Goal: Book appointment/travel/reservation

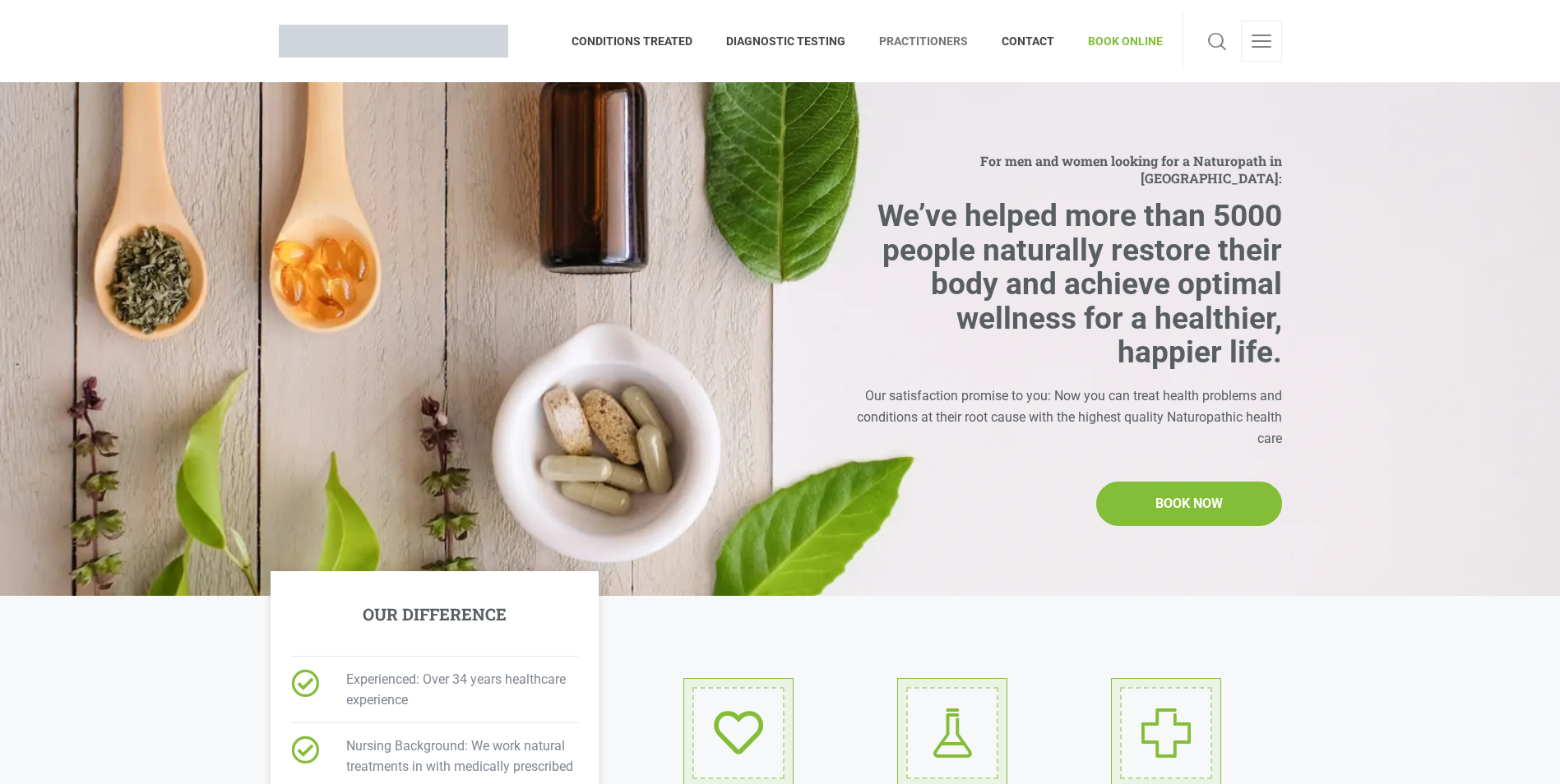
click at [927, 36] on span "PRACTITIONERS" at bounding box center [923, 41] width 122 height 26
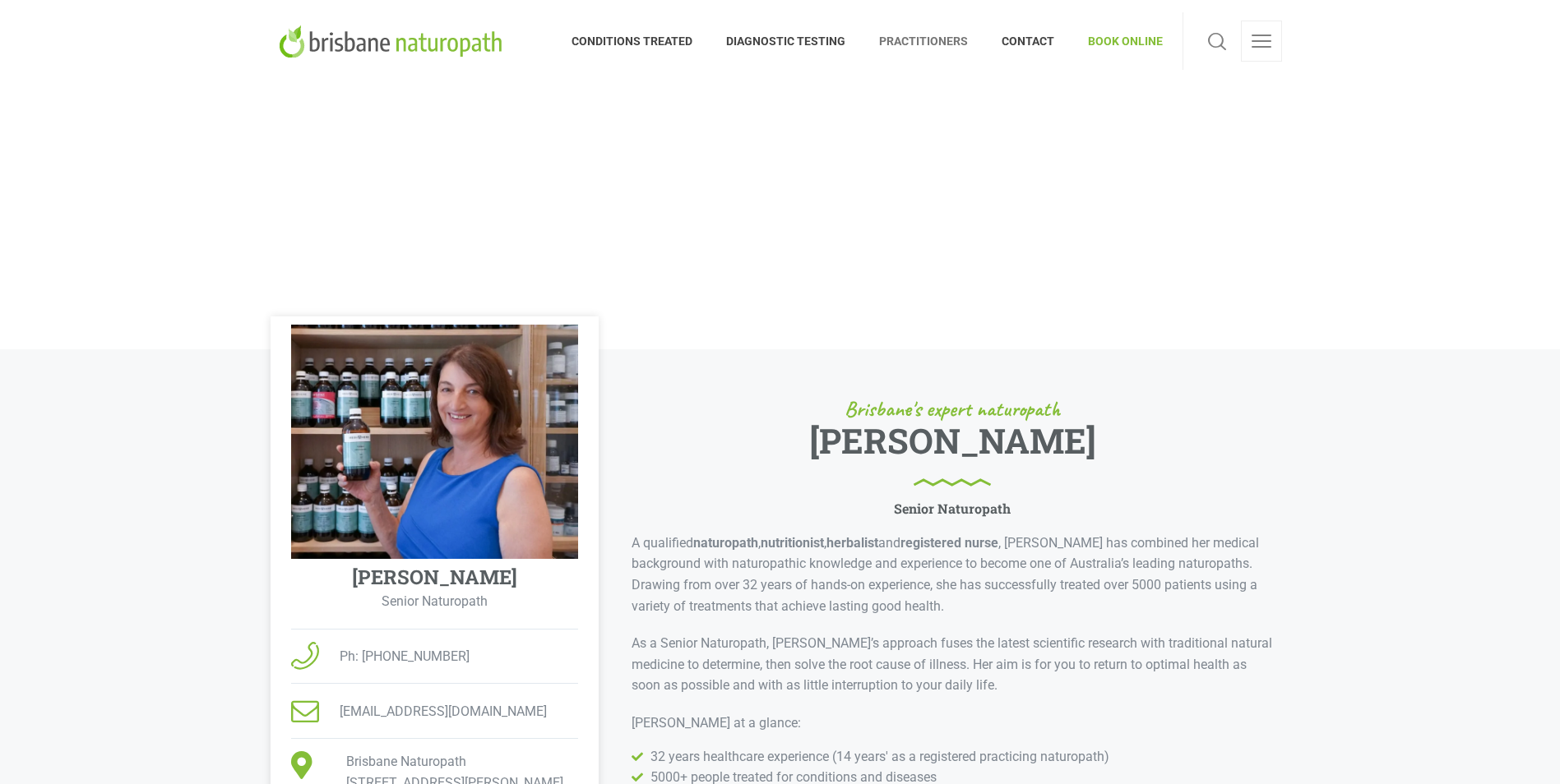
click at [1117, 38] on span "BOOK ONLINE" at bounding box center [1117, 41] width 92 height 26
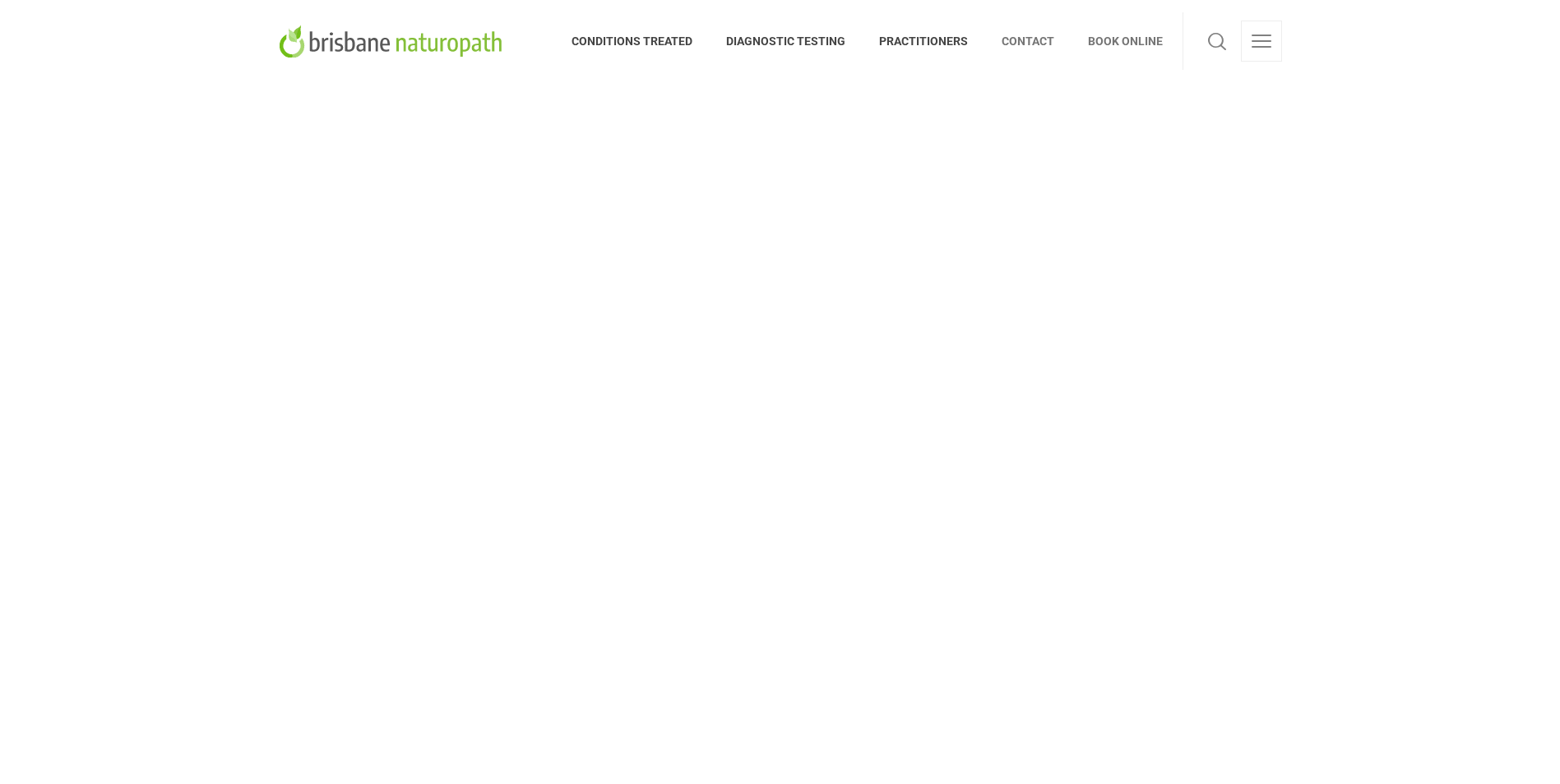
click at [1035, 45] on span "CONTACT" at bounding box center [1028, 41] width 86 height 26
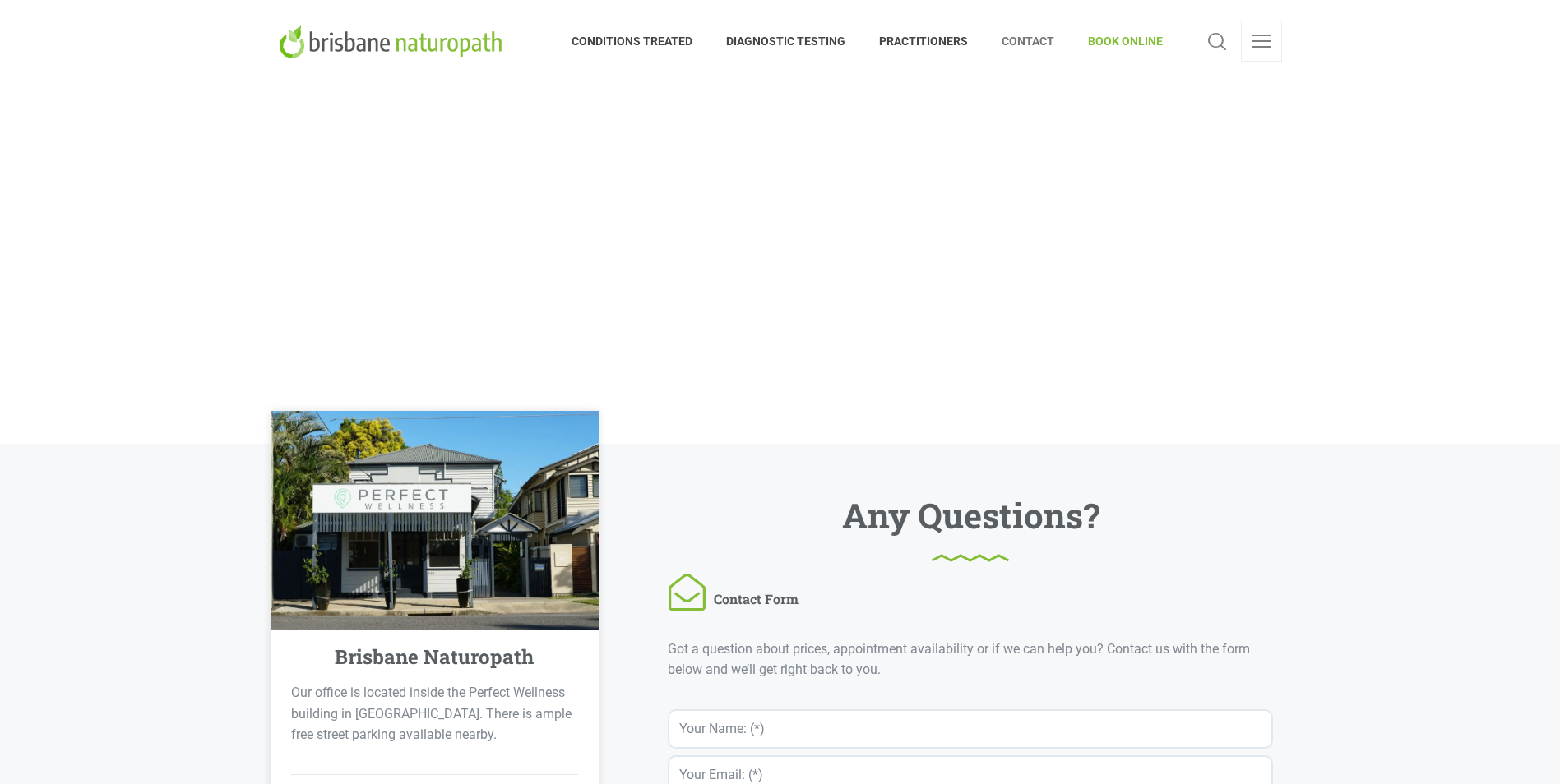
click at [1038, 43] on span "CONTACT" at bounding box center [1028, 41] width 86 height 26
click at [1111, 33] on span "BOOK ONLINE" at bounding box center [1117, 41] width 92 height 26
